Goal: Find specific page/section: Find specific page/section

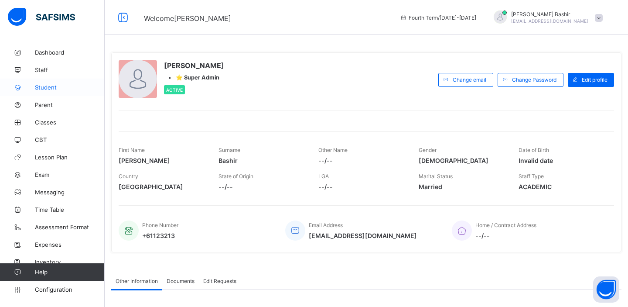
click at [48, 86] on span "Student" at bounding box center [70, 87] width 70 height 7
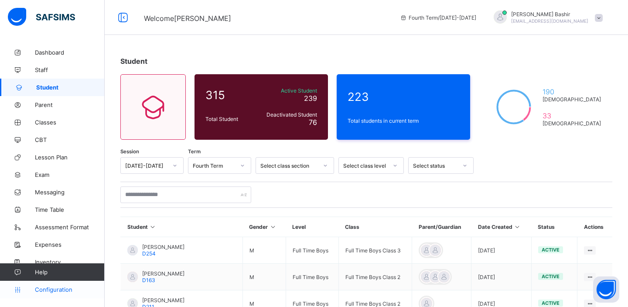
click at [59, 291] on span "Configuration" at bounding box center [69, 289] width 69 height 7
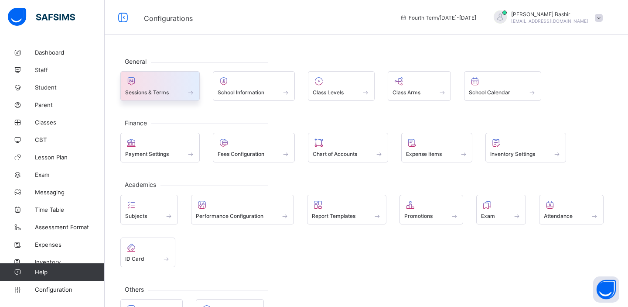
click at [180, 89] on div "Sessions & Terms" at bounding box center [160, 92] width 70 height 7
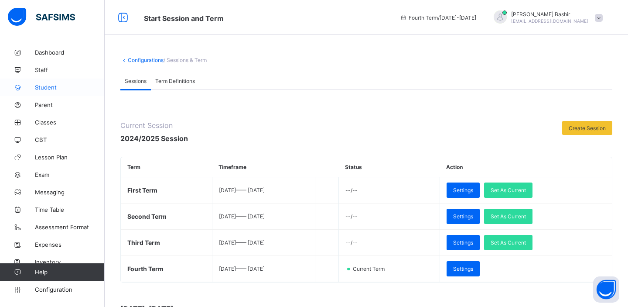
click at [46, 86] on span "Student" at bounding box center [70, 87] width 70 height 7
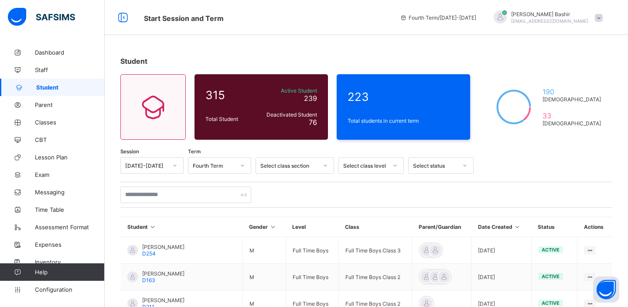
click at [229, 166] on div "Fourth Term" at bounding box center [214, 165] width 42 height 7
click at [221, 198] on div "Third Term" at bounding box center [219, 198] width 62 height 14
click at [217, 167] on div "Third Term" at bounding box center [214, 165] width 42 height 7
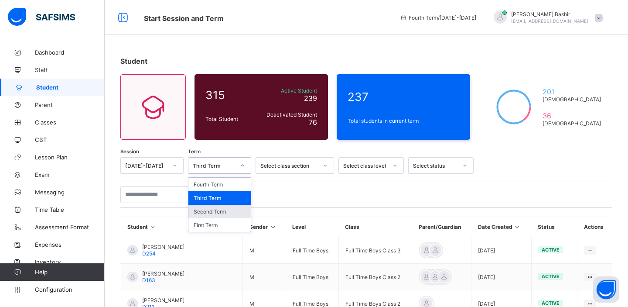
click at [215, 210] on div "Second Term" at bounding box center [219, 212] width 62 height 14
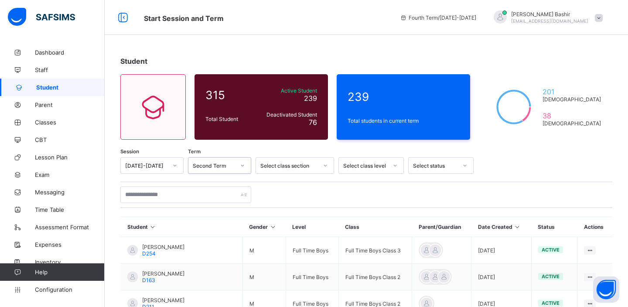
click at [231, 163] on div "Second Term" at bounding box center [214, 165] width 42 height 7
click at [213, 222] on div "First Term" at bounding box center [219, 225] width 62 height 14
click at [222, 164] on div "First Term" at bounding box center [214, 165] width 42 height 7
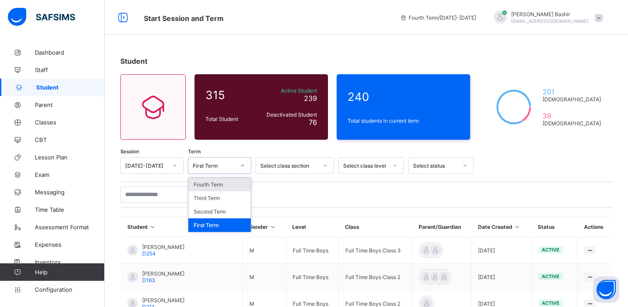
click at [222, 187] on div "Fourth Term" at bounding box center [219, 185] width 62 height 14
